Goal: Task Accomplishment & Management: Manage account settings

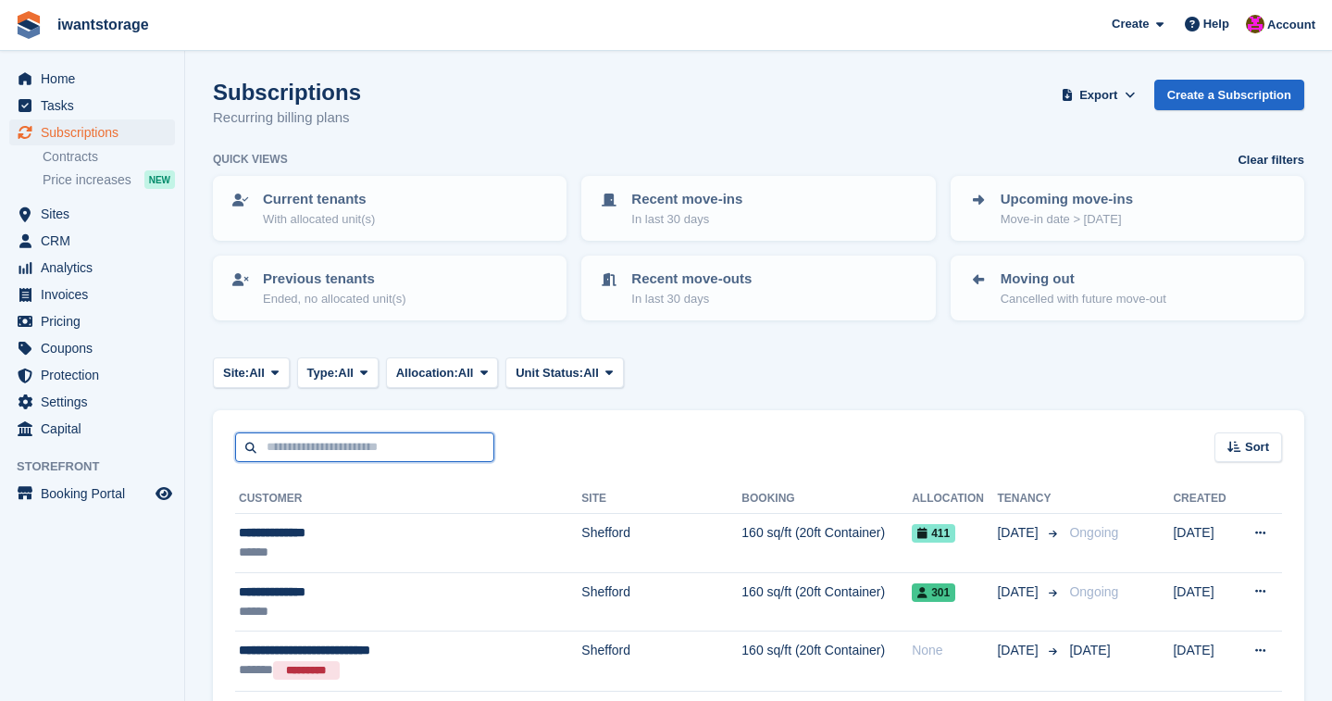
click at [294, 452] on input "text" at bounding box center [364, 447] width 259 height 31
type input "*****"
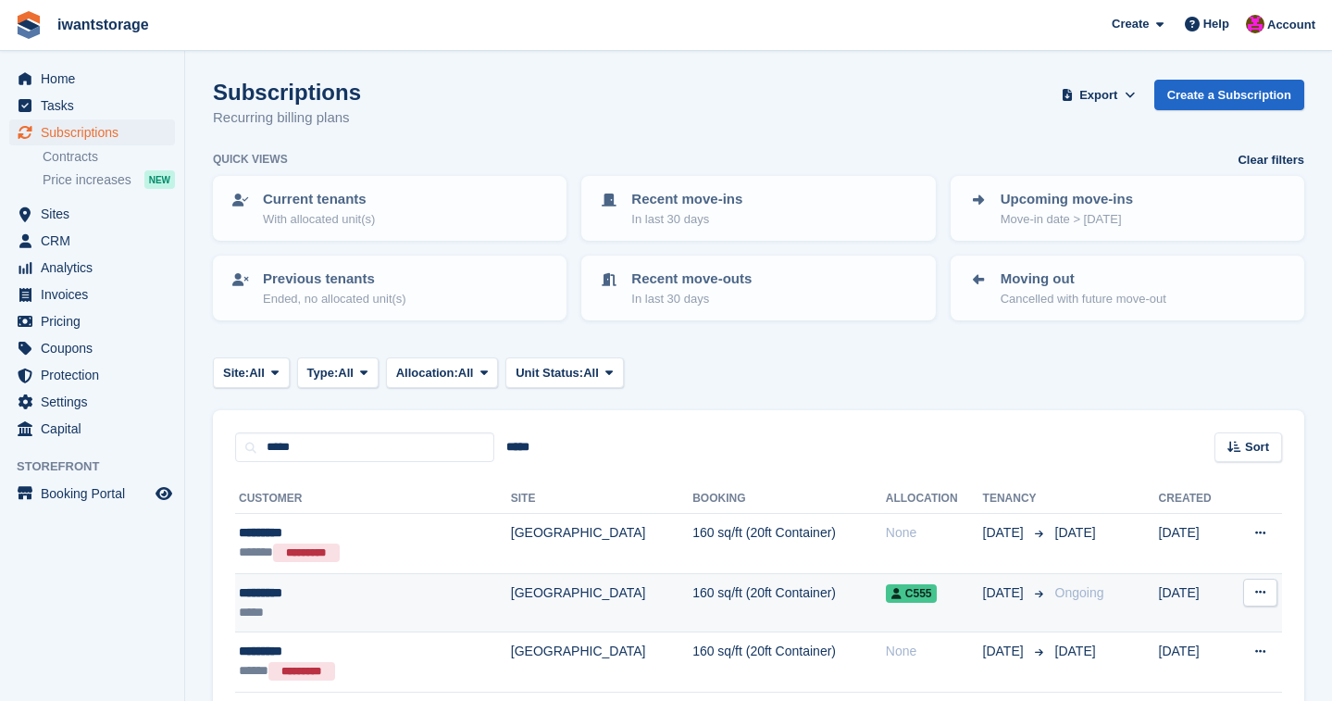
click at [275, 595] on div "*********" at bounding box center [339, 592] width 201 height 19
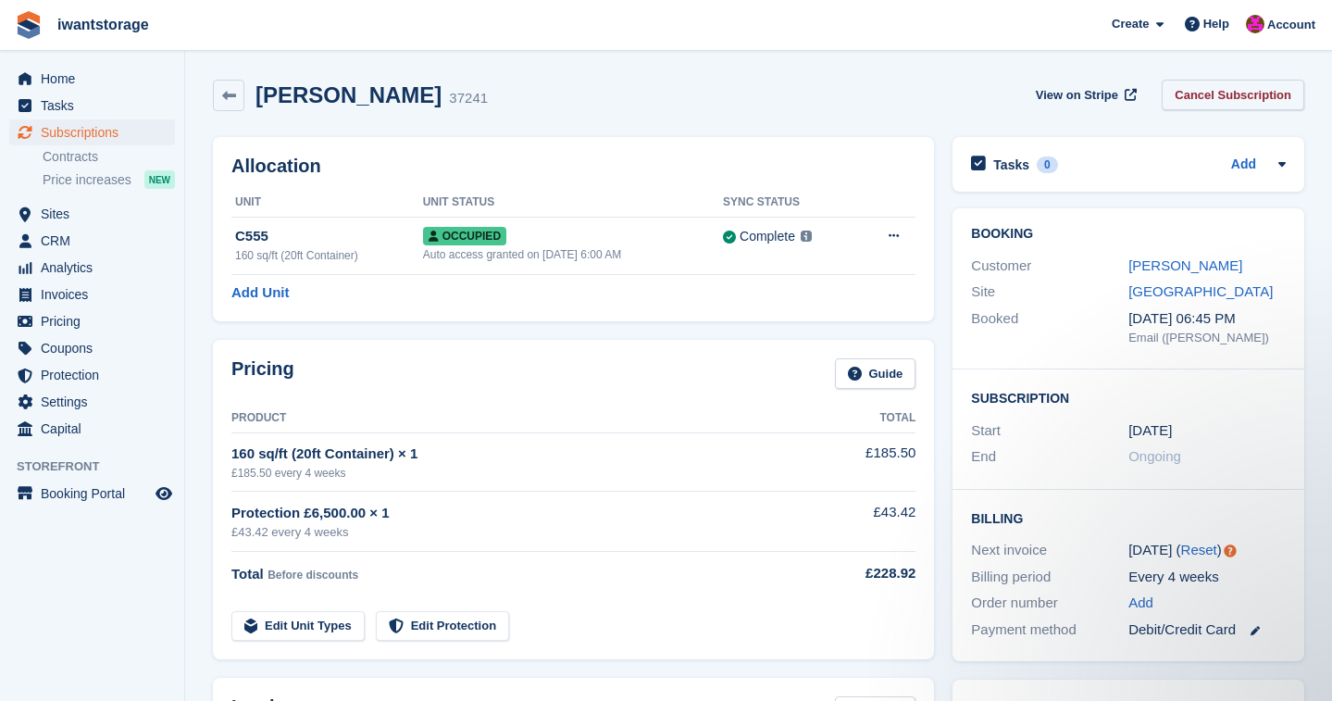
click at [1232, 85] on link "Cancel Subscription" at bounding box center [1233, 95] width 143 height 31
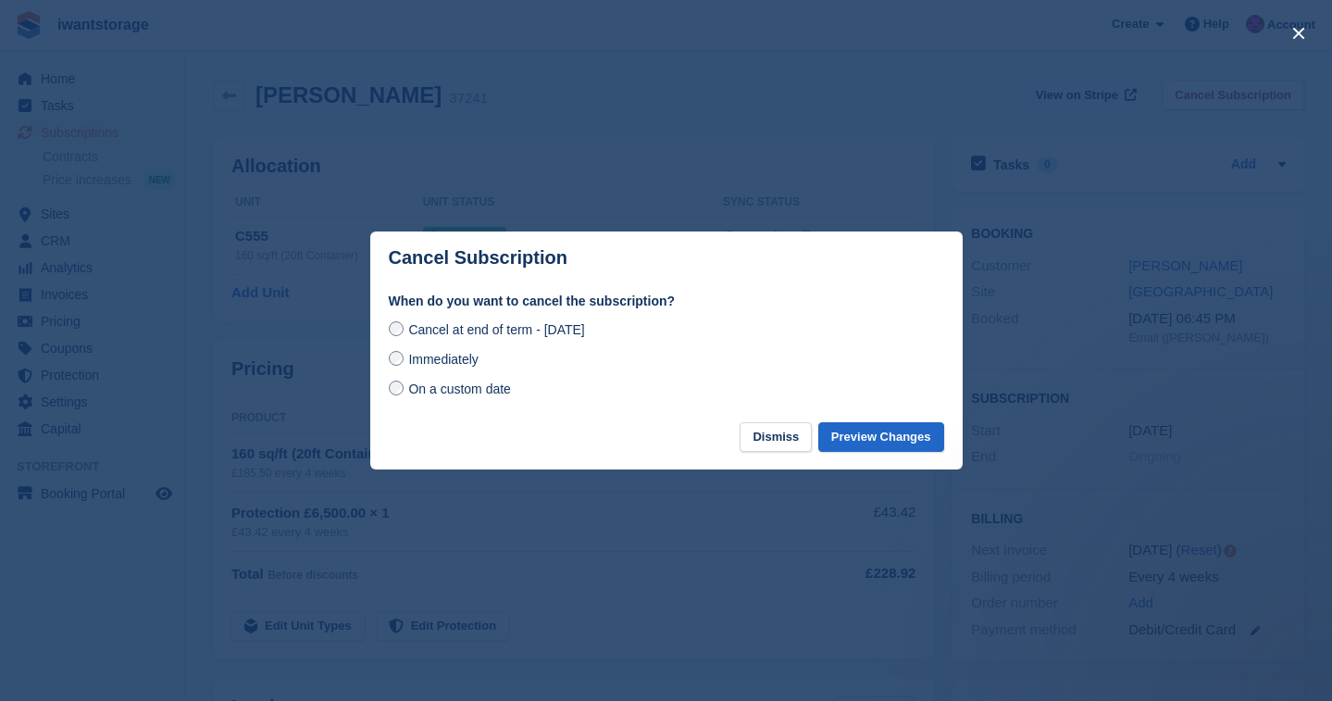
click at [434, 352] on span "Immediately" at bounding box center [442, 359] width 69 height 15
click at [871, 432] on button "Preview Changes" at bounding box center [882, 437] width 126 height 31
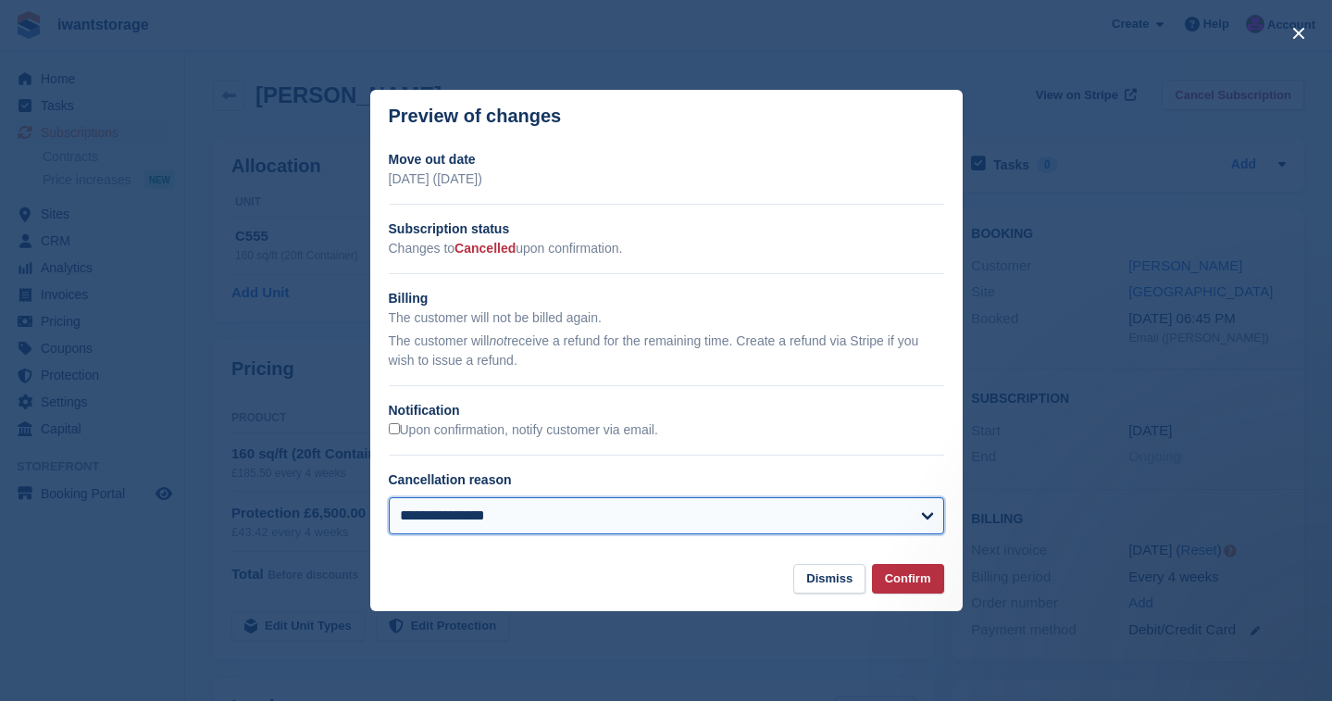
select select "**********"
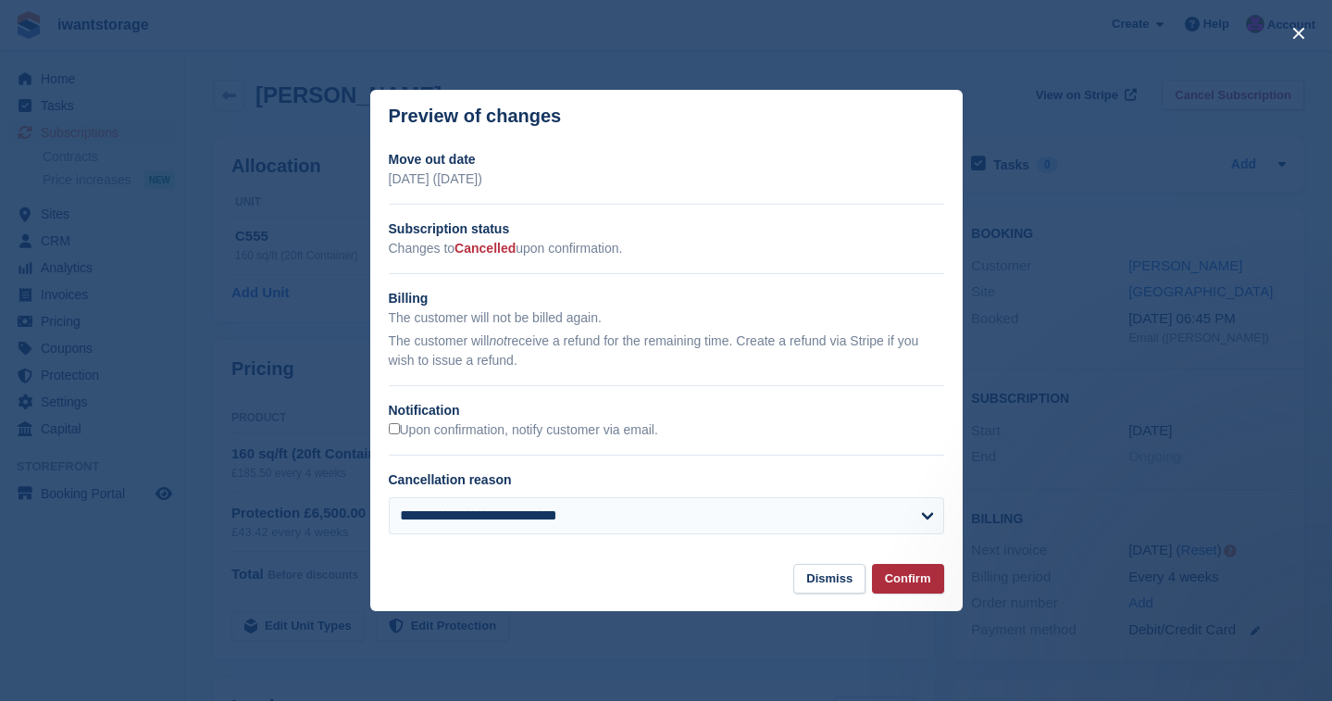
click at [932, 581] on button "Confirm" at bounding box center [908, 579] width 72 height 31
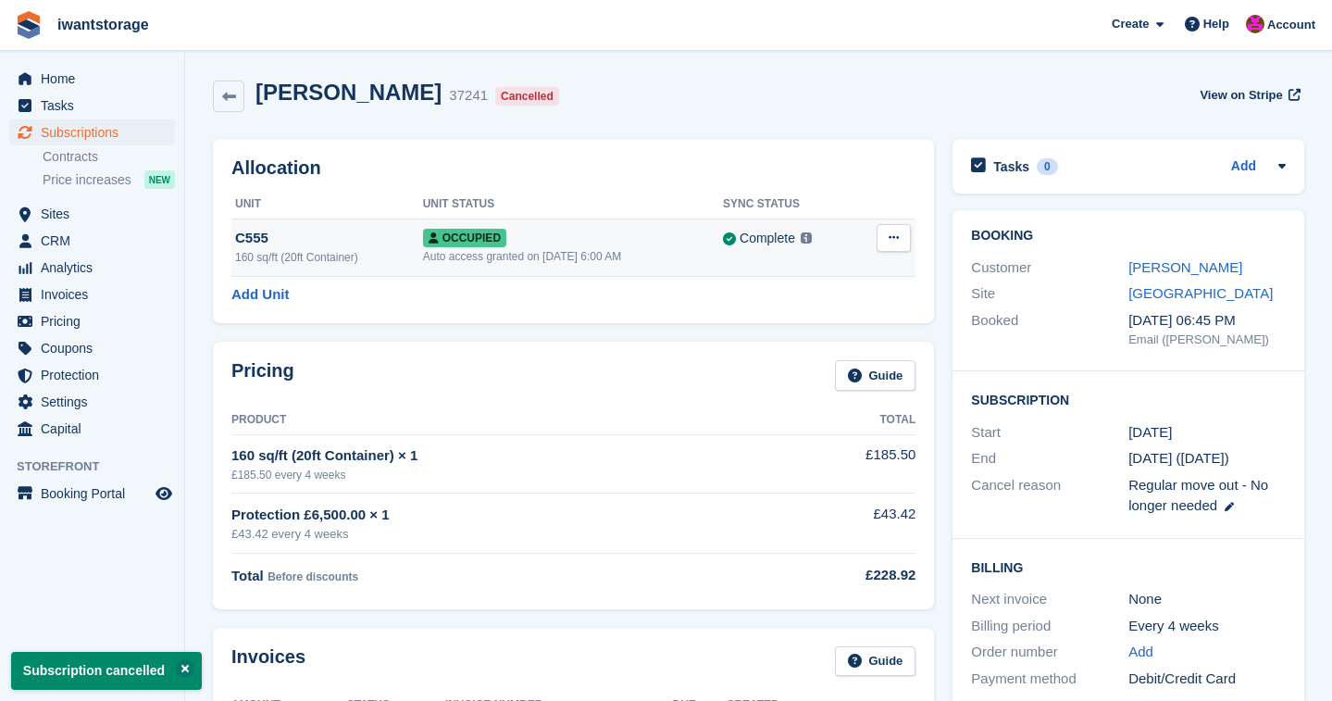
click at [895, 239] on icon at bounding box center [894, 237] width 10 height 12
click at [791, 347] on p "Deallocate" at bounding box center [822, 338] width 161 height 24
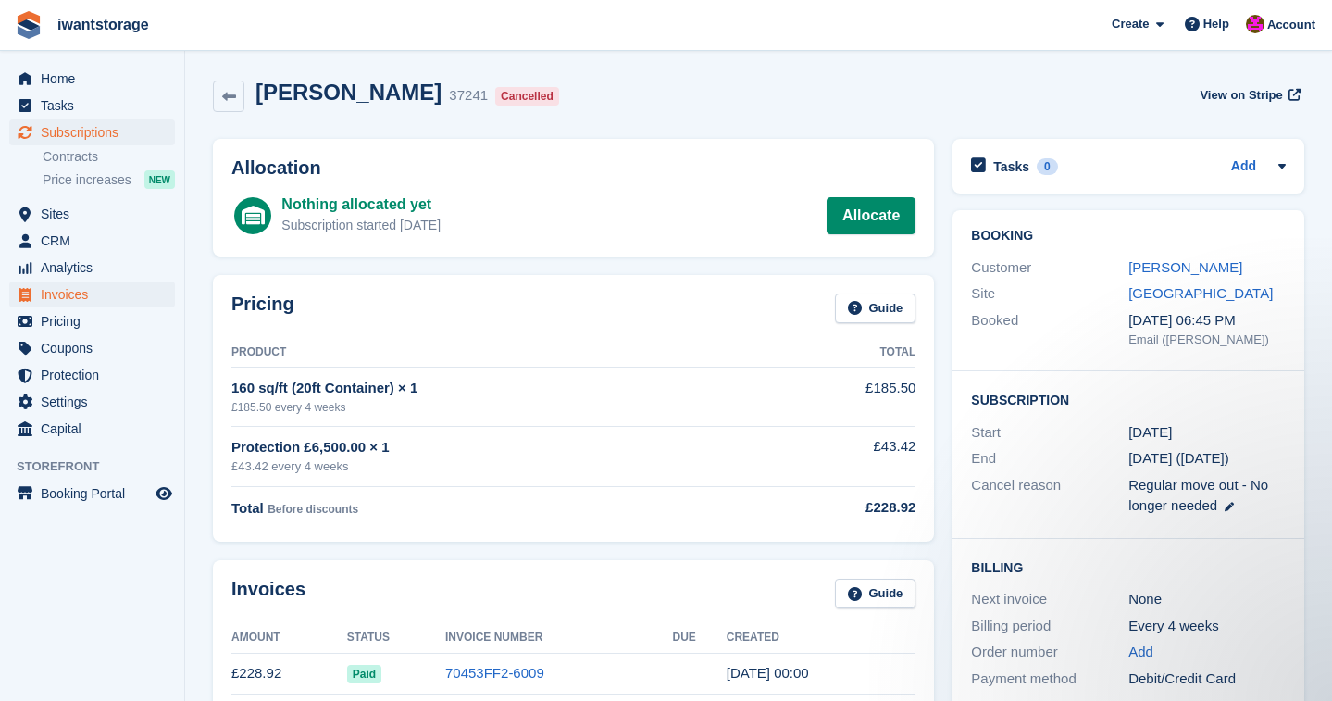
click at [76, 294] on span "Invoices" at bounding box center [96, 294] width 111 height 26
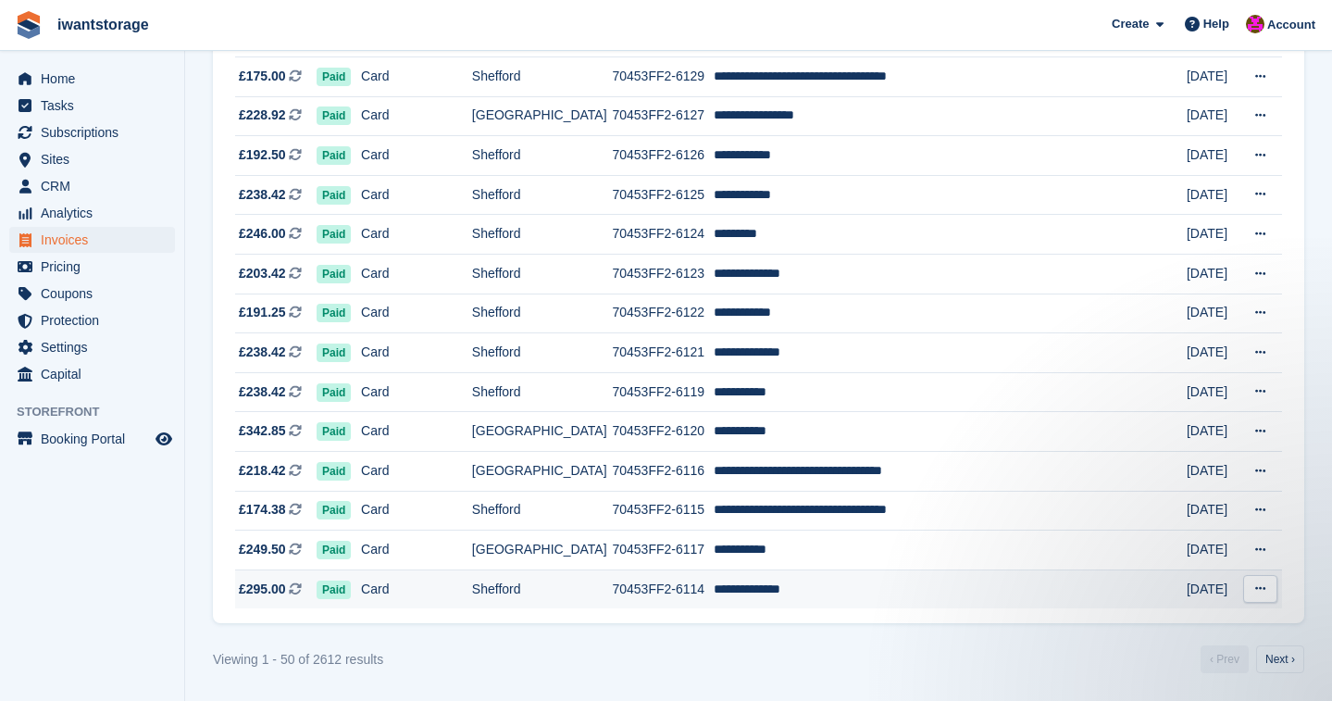
scroll to position [1720, 0]
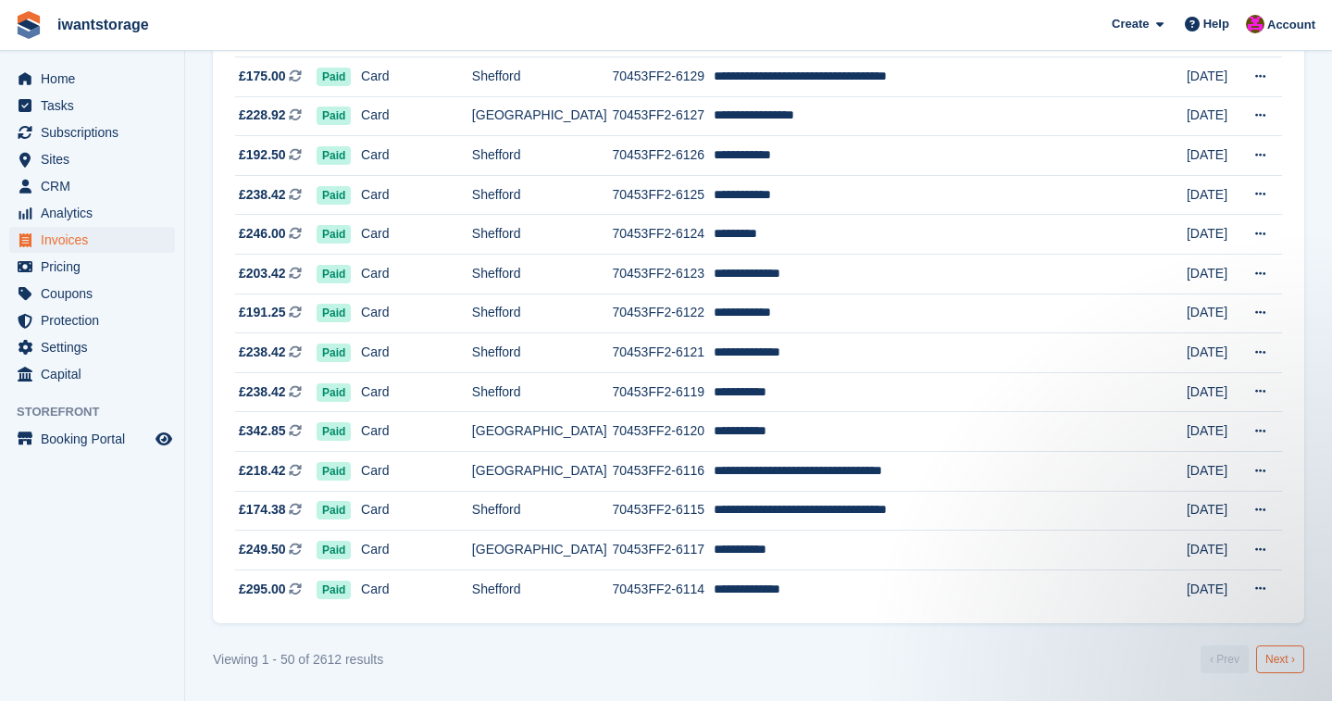
click at [1280, 663] on link "Next ›" at bounding box center [1281, 659] width 48 height 28
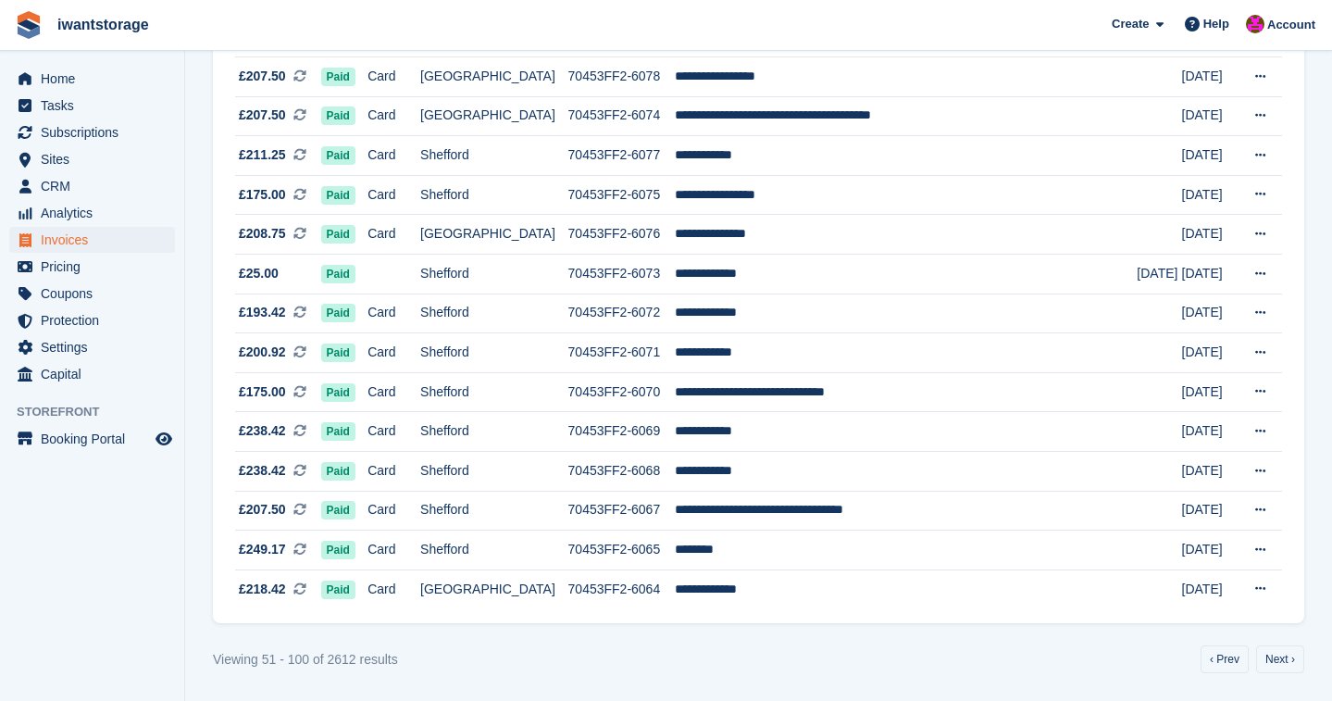
click at [1280, 663] on link "Next ›" at bounding box center [1281, 659] width 48 height 28
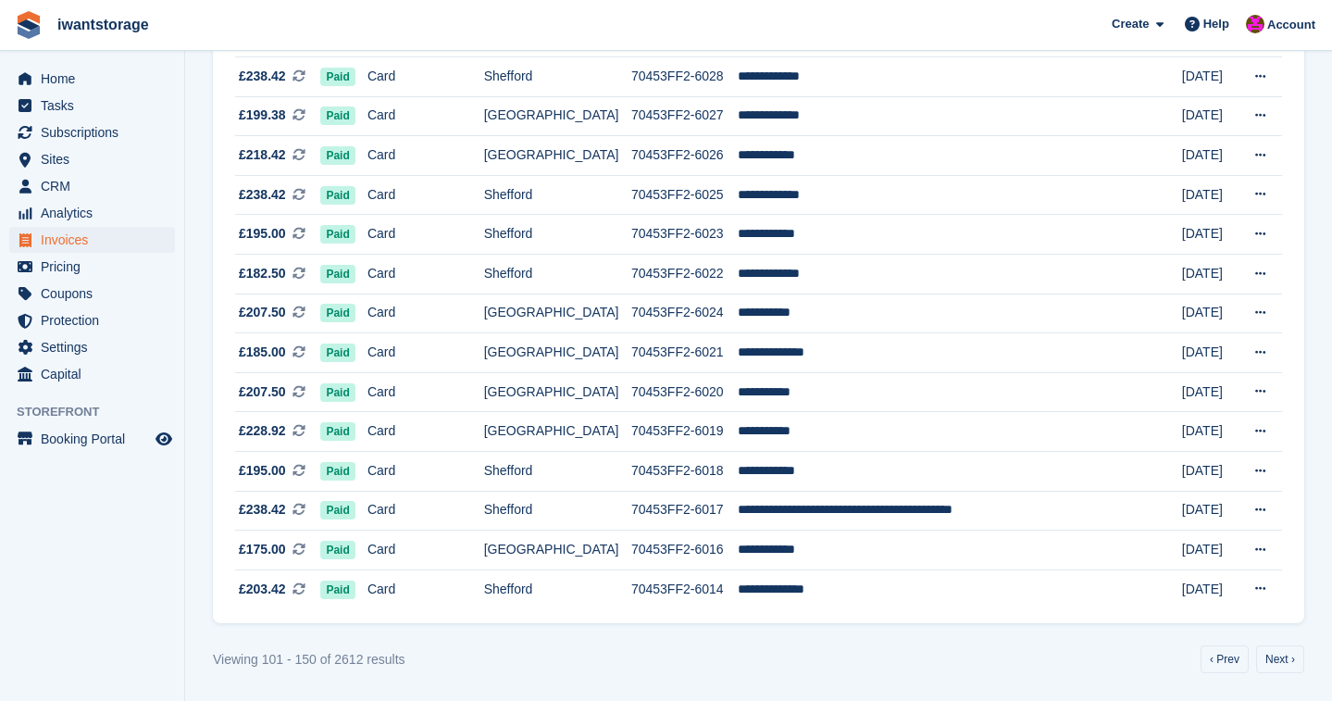
click at [1280, 663] on link "Next ›" at bounding box center [1281, 659] width 48 height 28
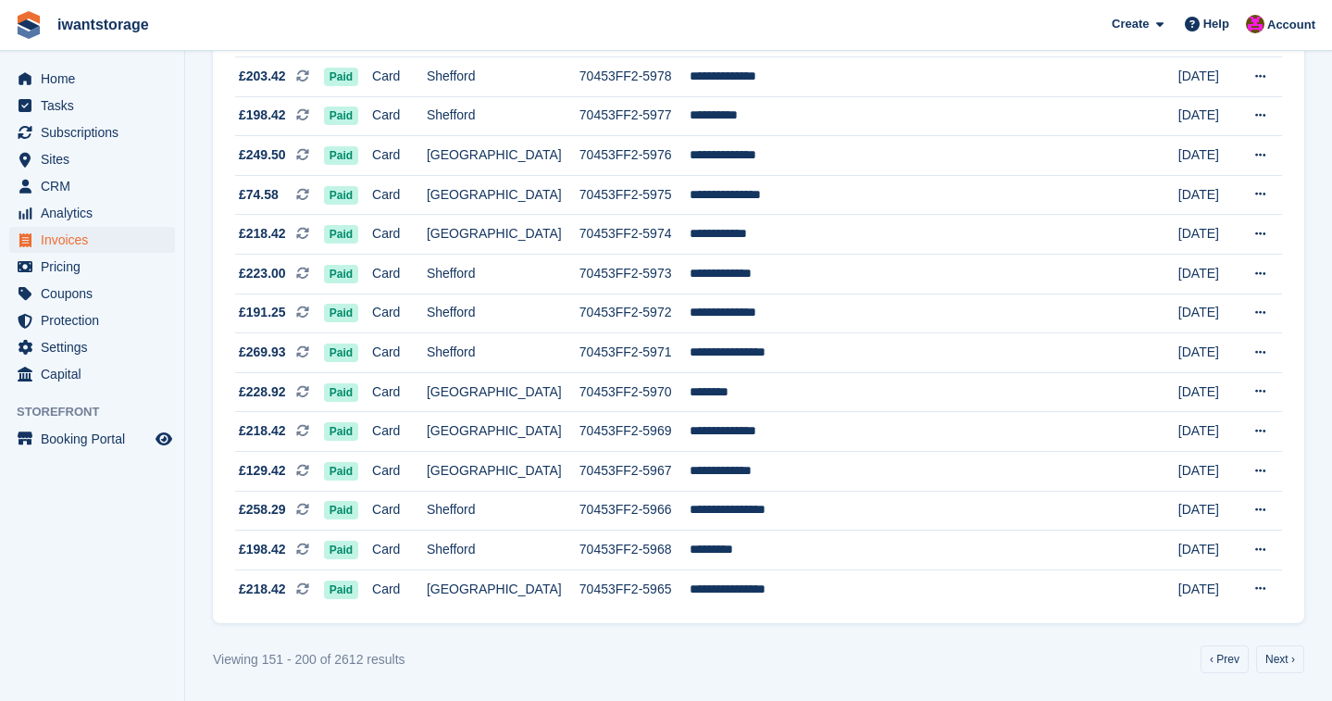
click at [1280, 663] on link "Next ›" at bounding box center [1281, 659] width 48 height 28
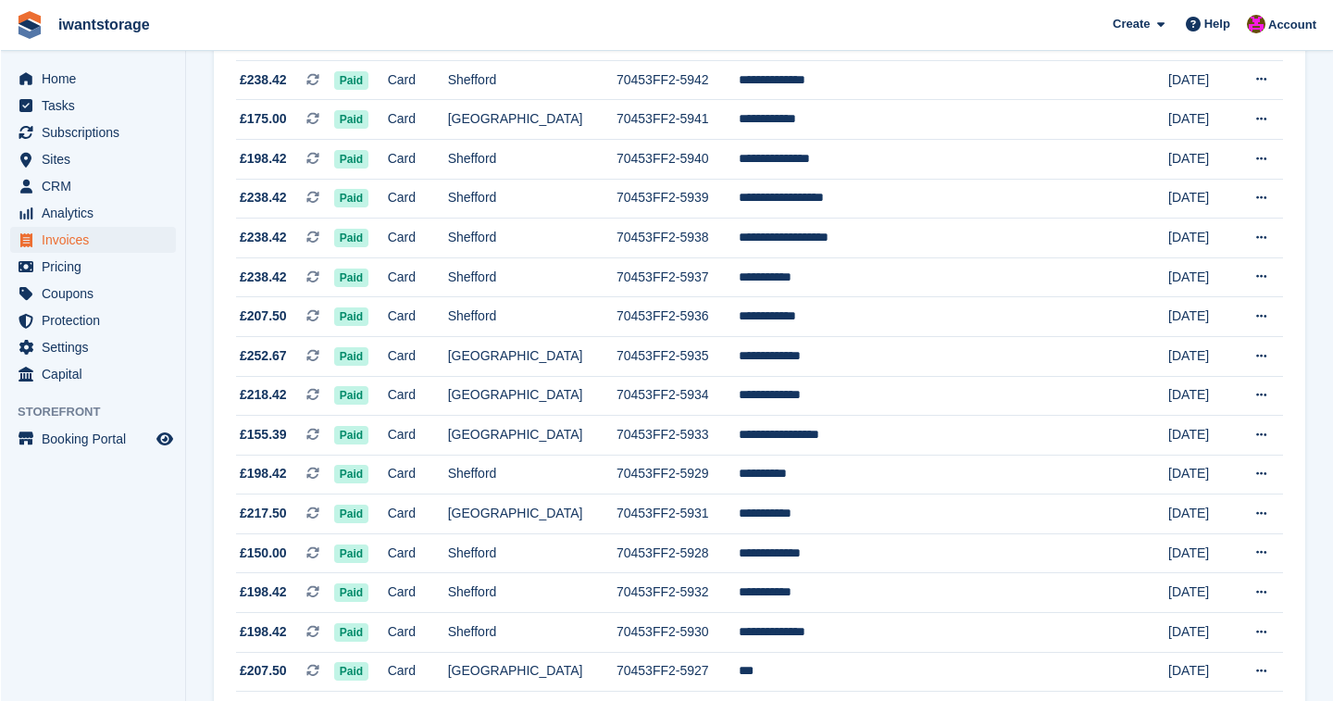
scroll to position [1108, 0]
